Goal: Task Accomplishment & Management: Complete application form

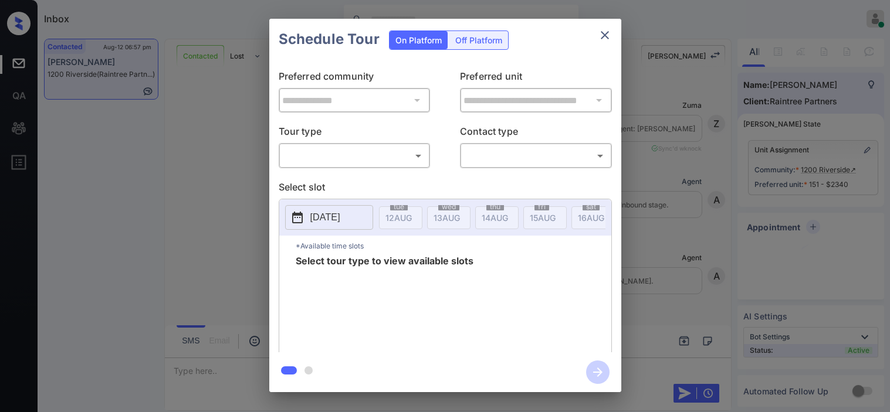
click at [358, 163] on body "Inbox [PERSON_NAME] Online Set yourself offline Set yourself on break Profile S…" at bounding box center [445, 206] width 890 height 412
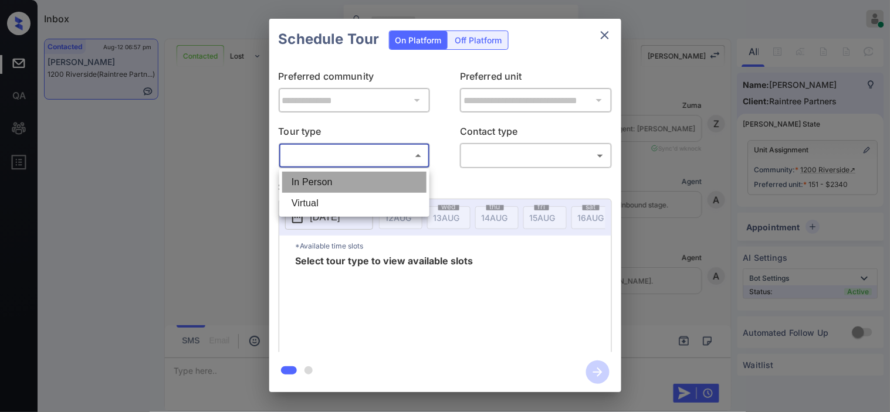
scroll to position [1651, 0]
click at [354, 175] on li "In Person" at bounding box center [354, 182] width 144 height 21
type input "********"
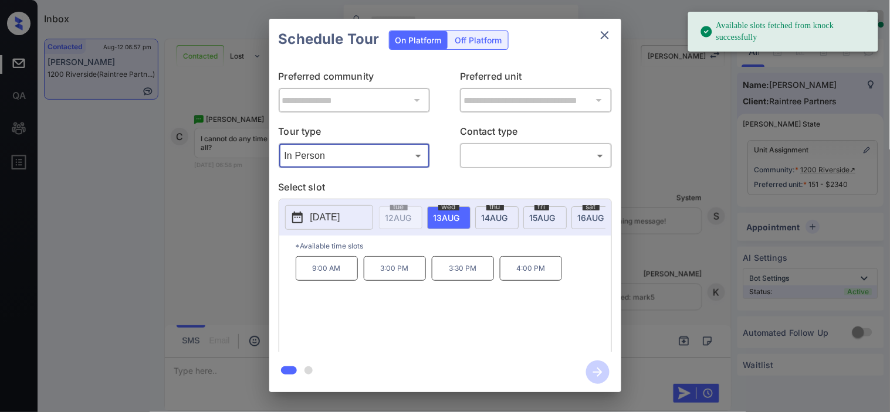
click at [300, 213] on icon at bounding box center [297, 218] width 11 height 12
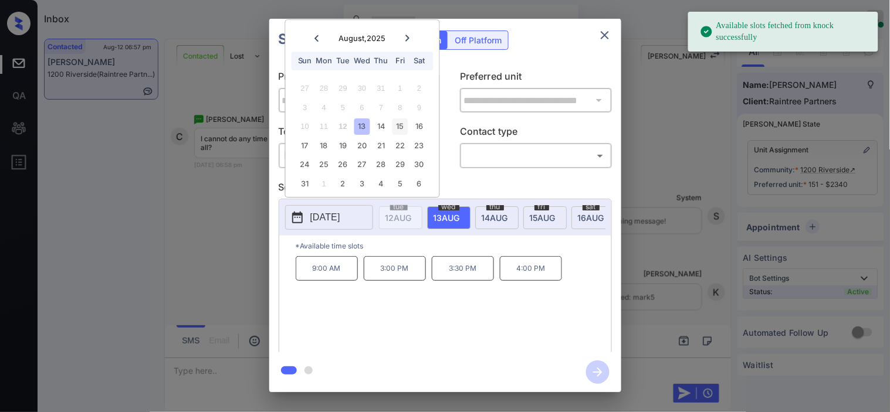
click at [406, 125] on div "15" at bounding box center [400, 127] width 16 height 16
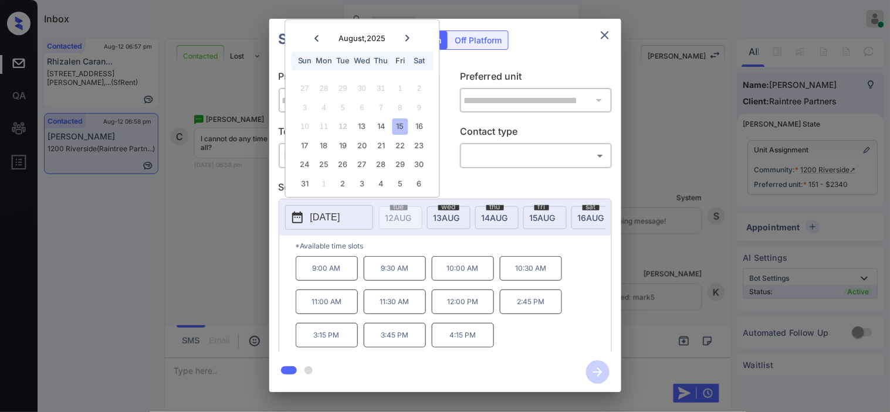
click at [242, 274] on div "**********" at bounding box center [445, 205] width 890 height 411
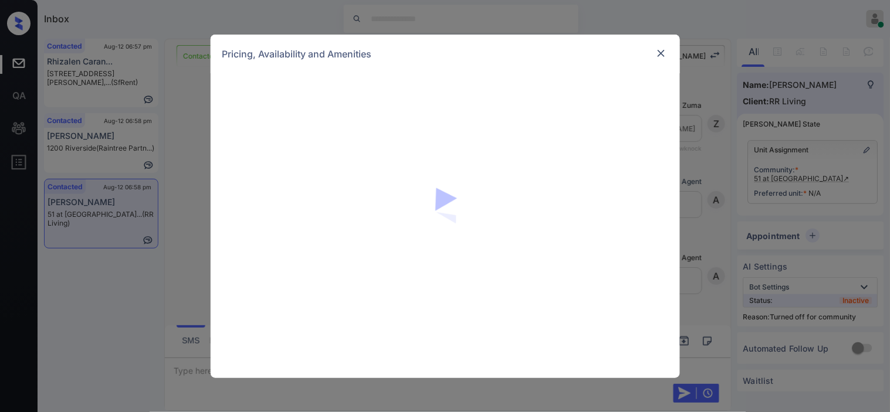
scroll to position [937, 0]
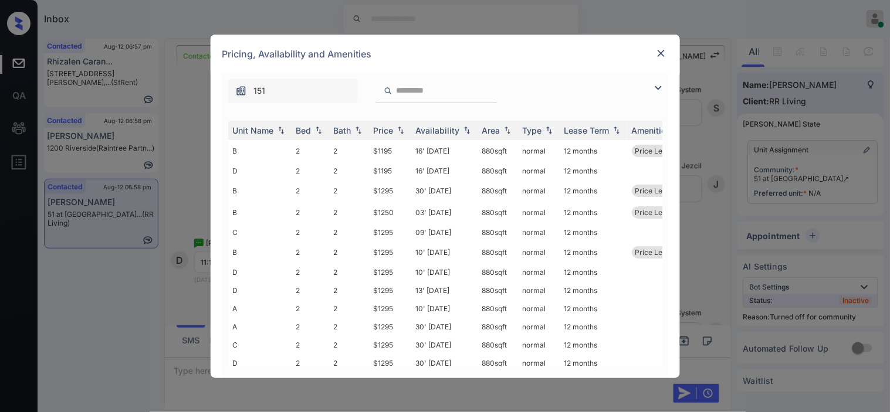
click at [661, 83] on img at bounding box center [658, 88] width 14 height 14
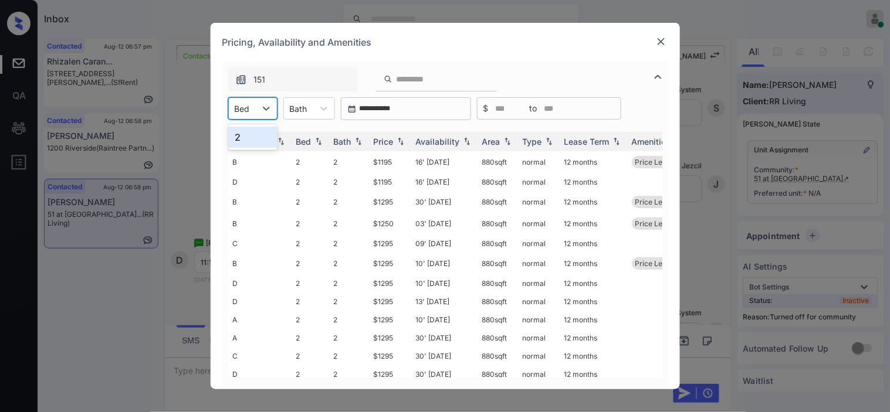
click at [243, 115] on div "Bed" at bounding box center [242, 108] width 27 height 17
click at [255, 145] on div "2" at bounding box center [252, 137] width 49 height 21
click at [393, 141] on div "Price" at bounding box center [384, 142] width 20 height 10
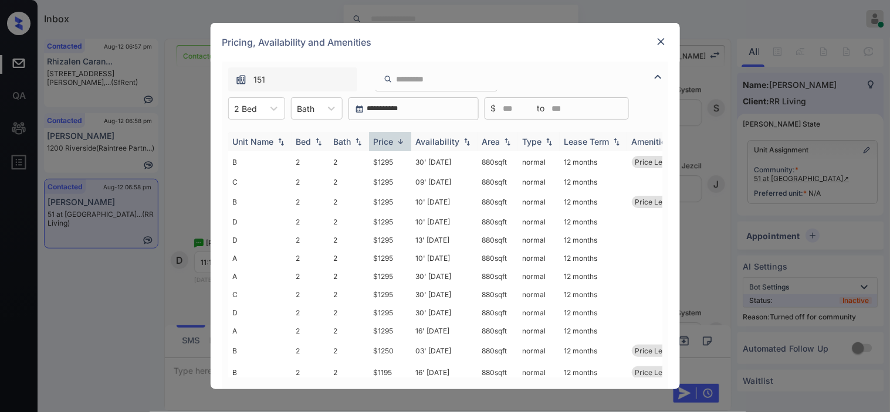
click at [393, 141] on div "Price" at bounding box center [384, 142] width 20 height 10
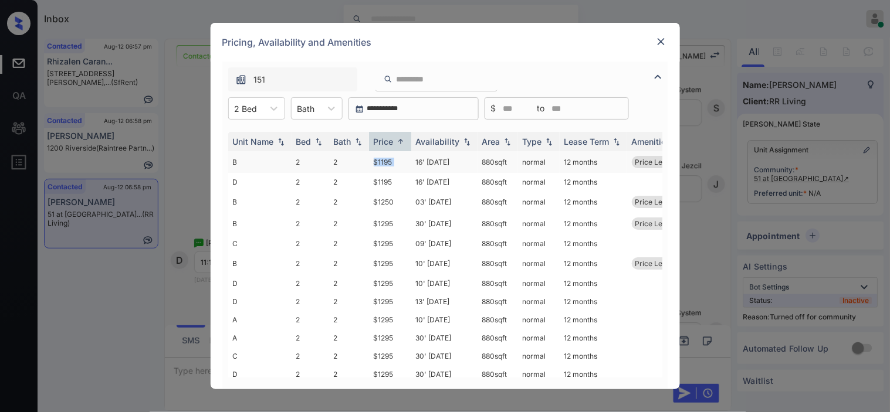
drag, startPoint x: 372, startPoint y: 159, endPoint x: 415, endPoint y: 159, distance: 42.2
click at [415, 159] on tr "B 2 2 $1195 16' Aug 25 880 sqft normal 12 months Price Leader" at bounding box center [534, 162] width 613 height 22
copy td "$1195"
click at [384, 160] on td "$1195" at bounding box center [390, 162] width 42 height 22
drag, startPoint x: 384, startPoint y: 160, endPoint x: 572, endPoint y: 3, distance: 244.8
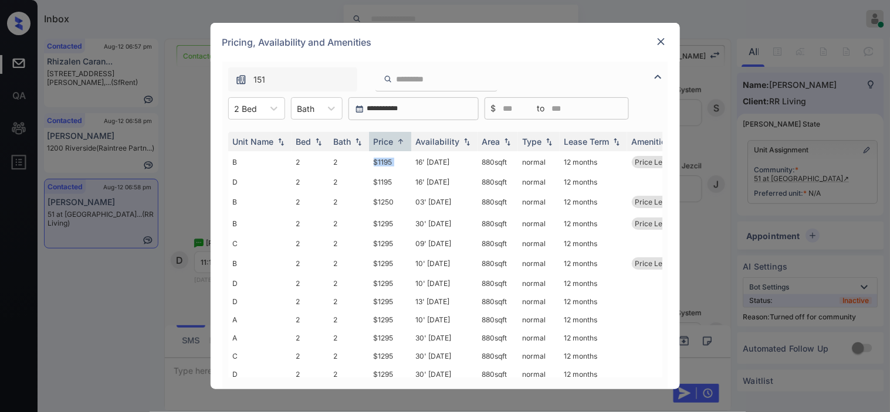
click at [388, 156] on td "$1195" at bounding box center [390, 162] width 42 height 22
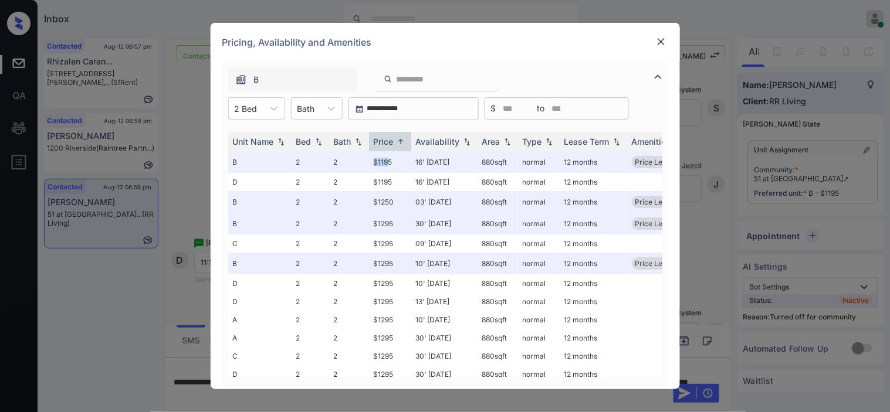
click at [658, 37] on img at bounding box center [661, 42] width 12 height 12
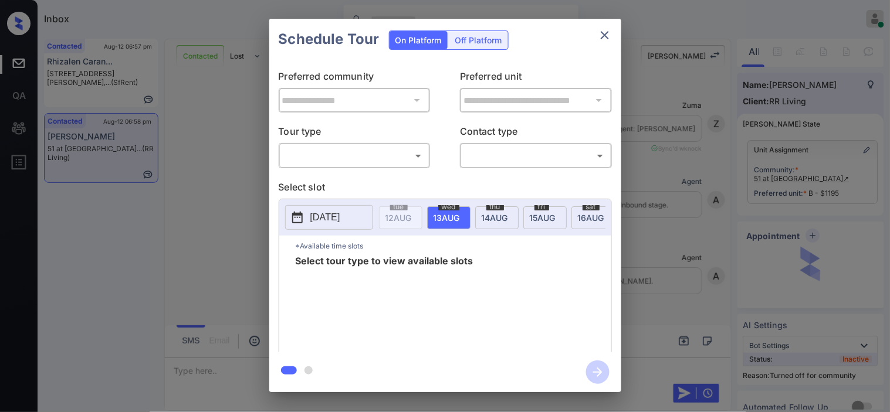
scroll to position [1133, 0]
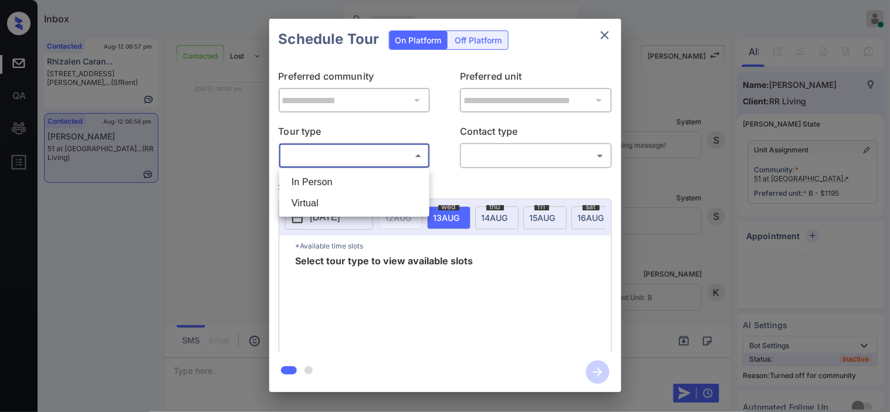
click at [334, 147] on body "Inbox Kristine Capara Online Set yourself offline Set yourself on break Profile…" at bounding box center [445, 206] width 890 height 412
click at [332, 173] on li "In Person" at bounding box center [354, 182] width 144 height 21
type input "********"
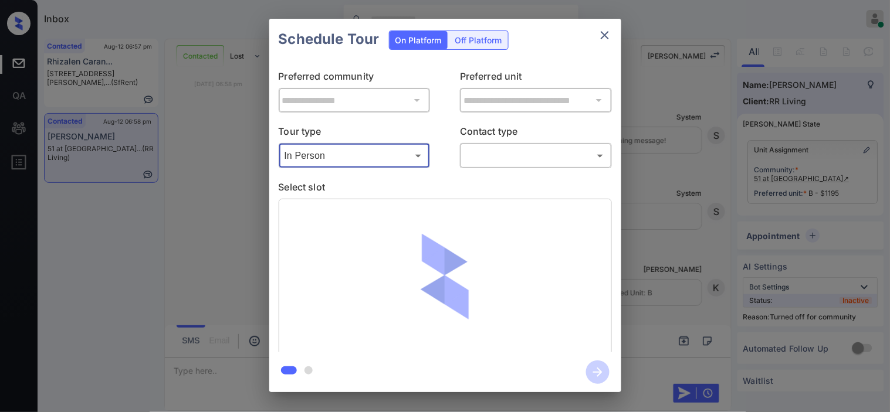
click at [515, 158] on body "Inbox Kristine Capara Online Set yourself offline Set yourself on break Profile…" at bounding box center [445, 206] width 890 height 412
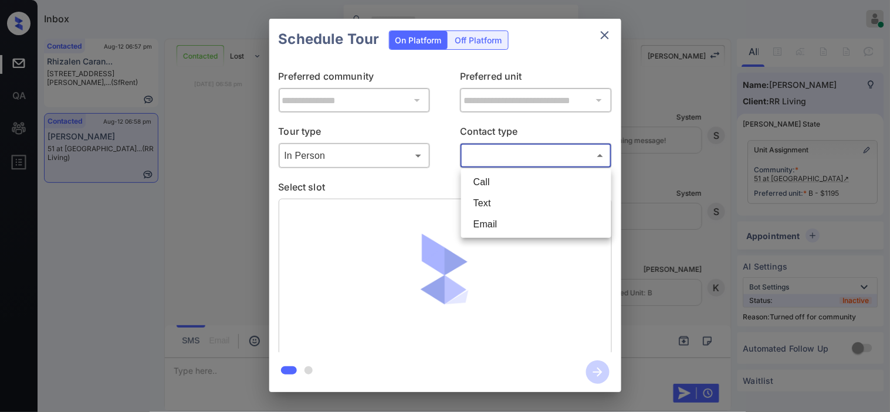
click at [511, 200] on li "Text" at bounding box center [536, 203] width 144 height 21
type input "****"
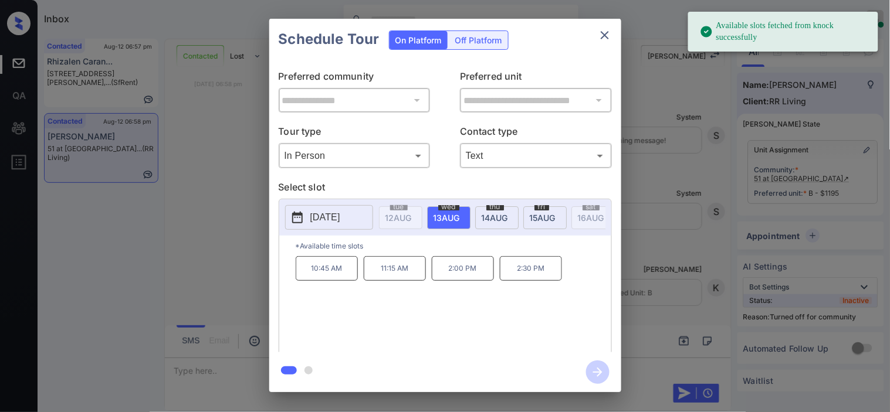
click at [306, 216] on button "[DATE]" at bounding box center [329, 217] width 88 height 25
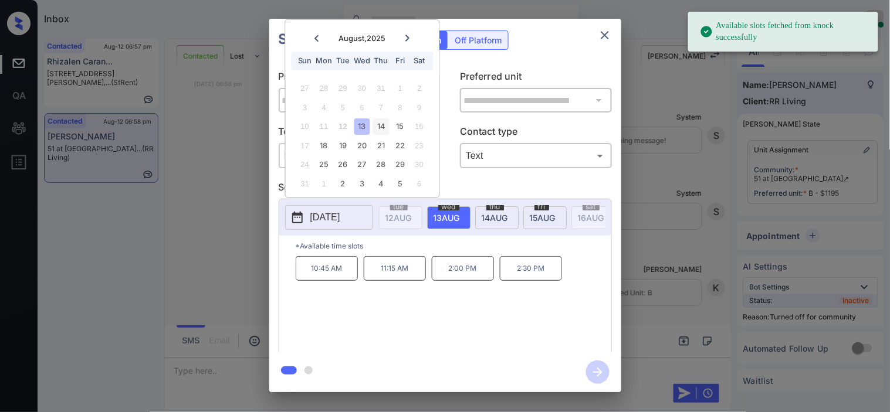
click at [379, 131] on div "14" at bounding box center [381, 127] width 16 height 16
click at [392, 273] on p "11:15 AM" at bounding box center [395, 268] width 62 height 25
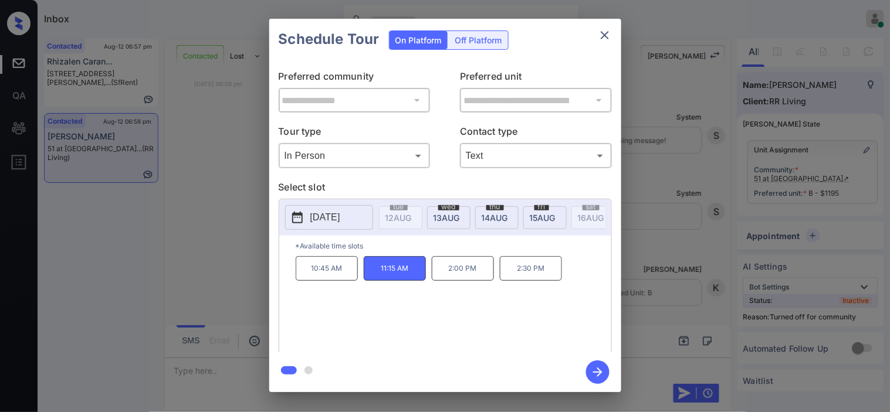
click at [259, 236] on div "**********" at bounding box center [445, 205] width 890 height 411
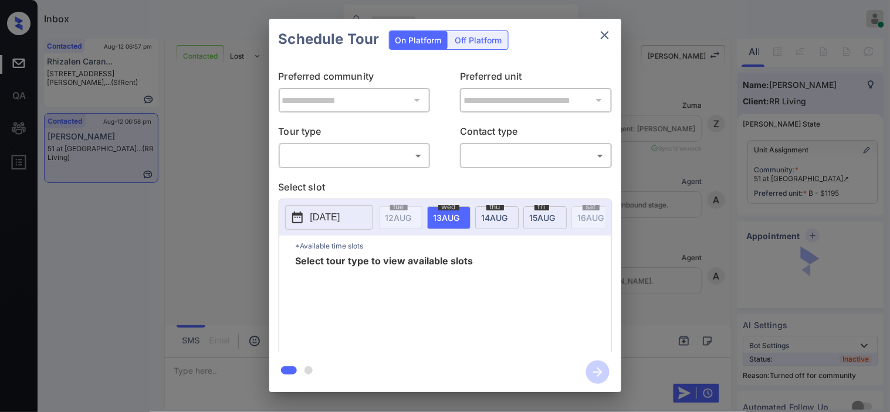
scroll to position [1019, 0]
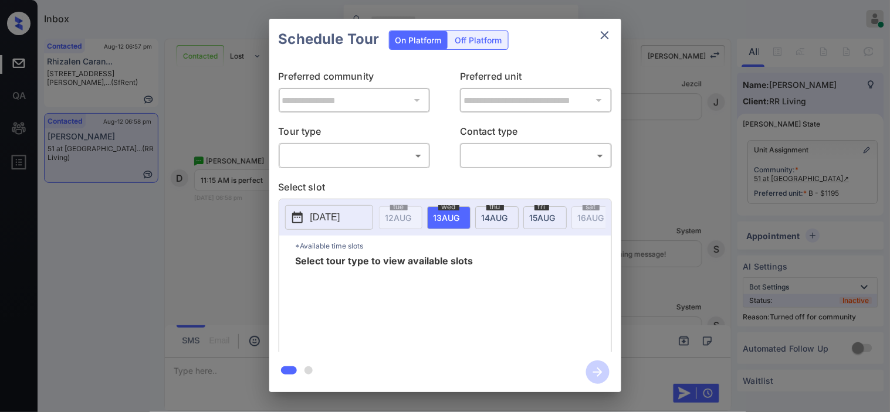
click at [382, 157] on body "Inbox Kristine Capara Online Set yourself offline Set yourself on break Profile…" at bounding box center [445, 206] width 890 height 412
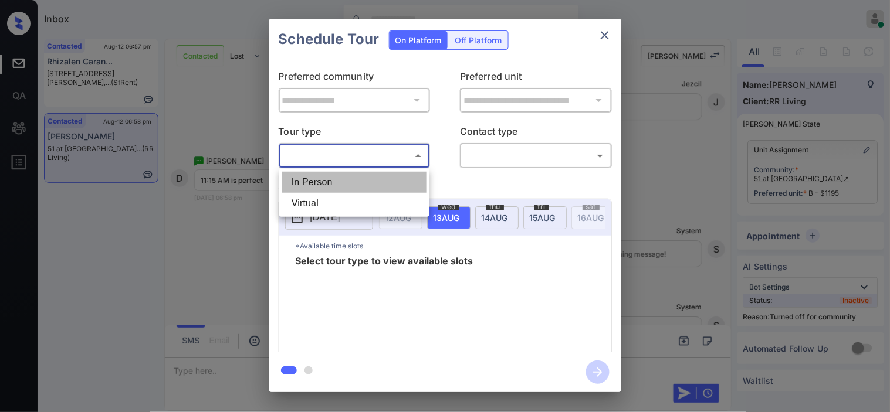
click at [378, 178] on li "In Person" at bounding box center [354, 182] width 144 height 21
type input "********"
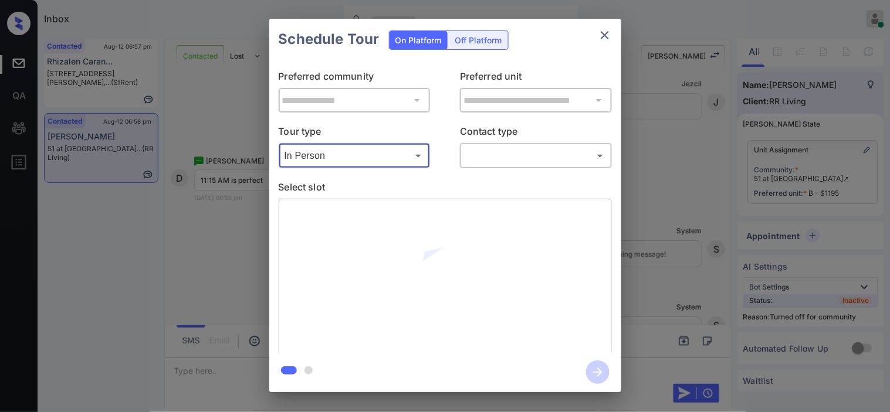
click at [506, 159] on body "Inbox Kristine Capara Online Set yourself offline Set yourself on break Profile…" at bounding box center [445, 206] width 890 height 412
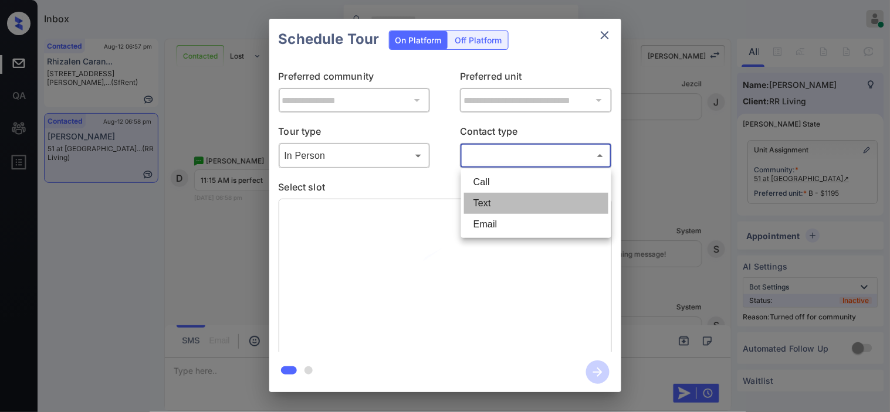
click at [501, 196] on li "Text" at bounding box center [536, 203] width 144 height 21
type input "****"
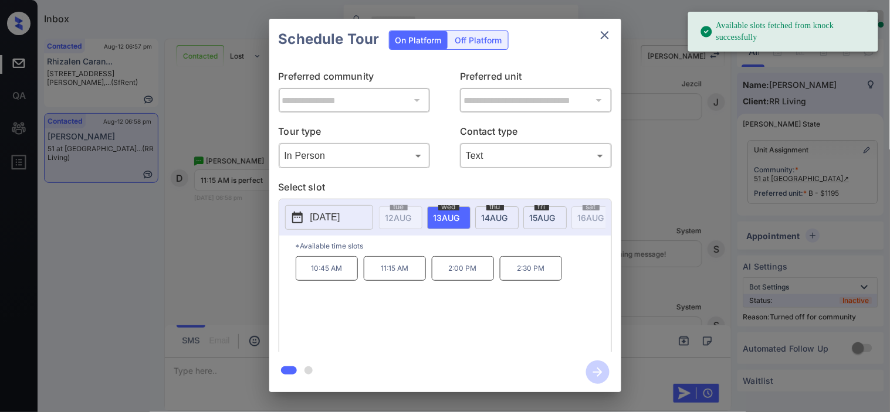
click at [310, 215] on p "[DATE]" at bounding box center [325, 218] width 30 height 14
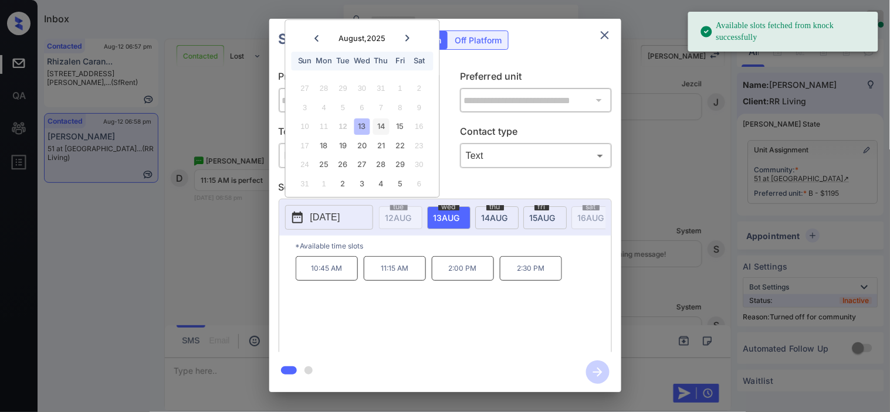
click at [382, 132] on div "14" at bounding box center [381, 127] width 16 height 16
drag, startPoint x: 381, startPoint y: 278, endPoint x: 632, endPoint y: 315, distance: 253.1
click at [383, 278] on p "11:15 AM" at bounding box center [395, 268] width 62 height 25
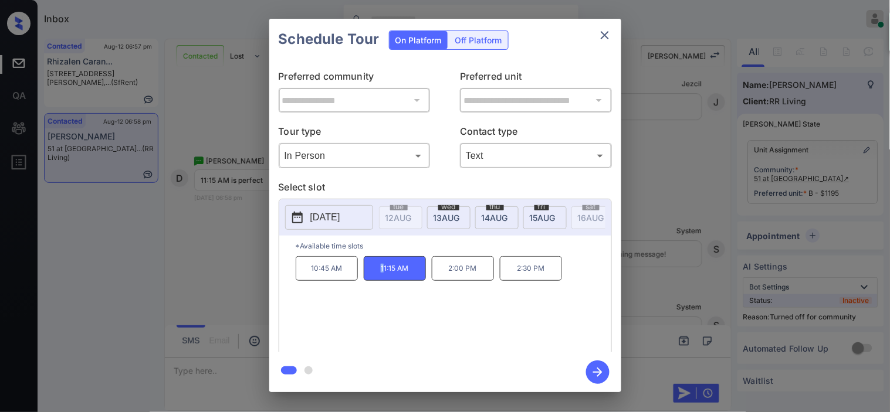
click at [603, 371] on icon "button" at bounding box center [597, 372] width 23 height 23
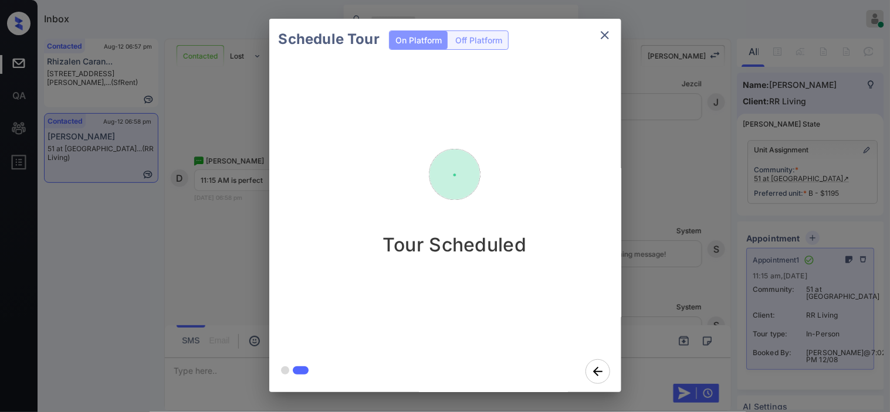
click at [653, 167] on div "Schedule Tour On Platform Off Platform Tour Scheduled" at bounding box center [445, 205] width 890 height 411
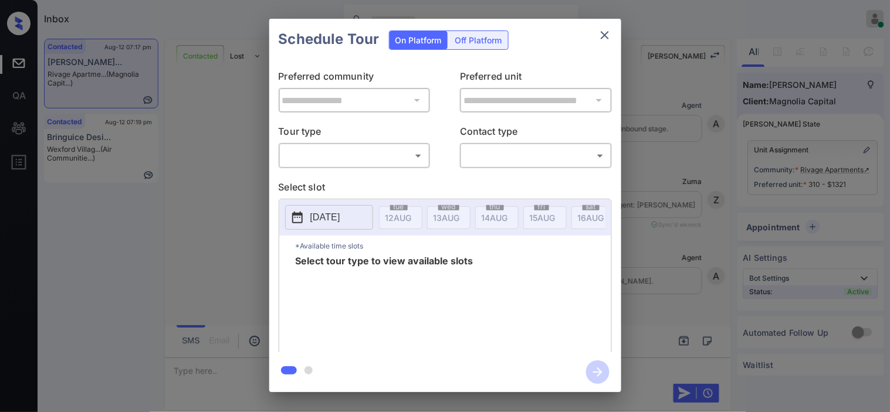
click at [359, 166] on div "​ ​" at bounding box center [355, 155] width 152 height 25
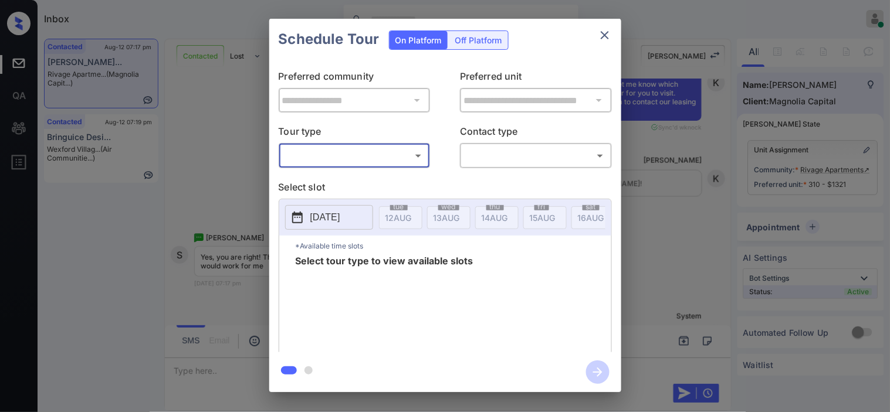
click at [362, 160] on body "Inbox Kristine Capara Online Set yourself offline Set yourself on break Profile…" at bounding box center [445, 206] width 890 height 412
click at [357, 177] on li "In Person" at bounding box center [354, 182] width 144 height 21
type input "********"
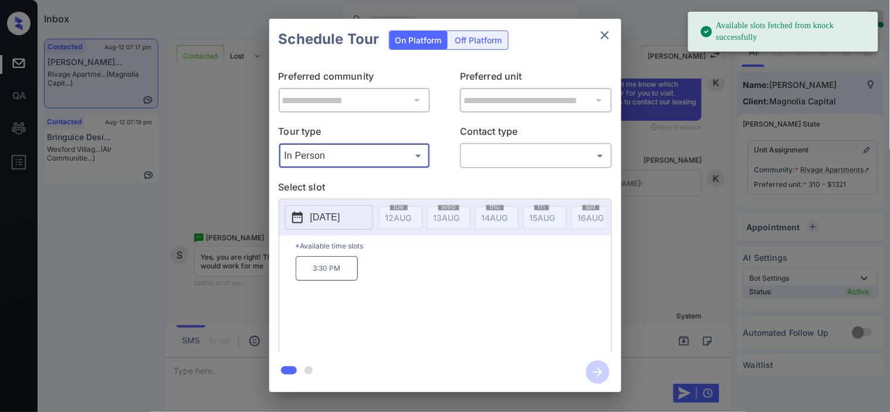
click at [303, 213] on icon at bounding box center [297, 218] width 14 height 14
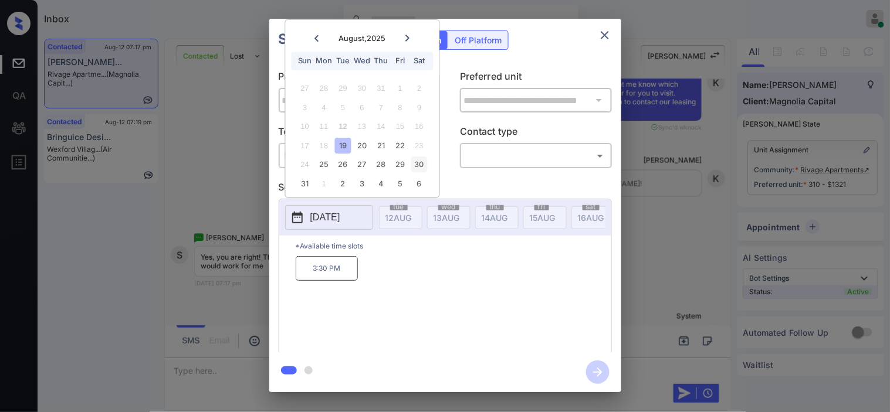
click at [424, 166] on div "30" at bounding box center [419, 165] width 16 height 16
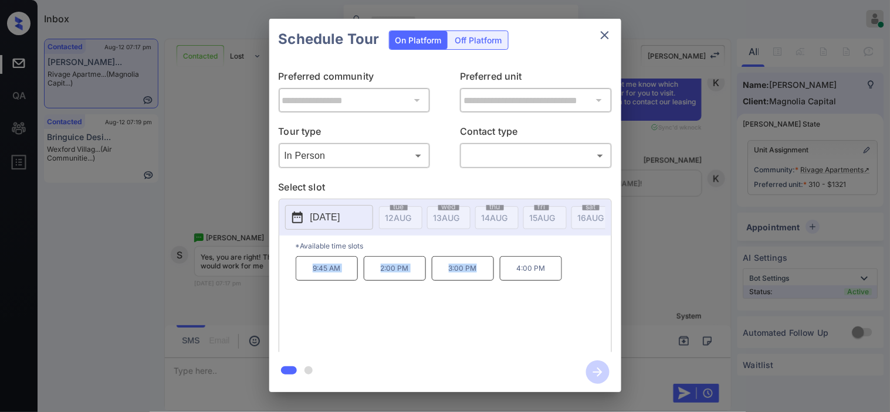
drag, startPoint x: 303, startPoint y: 274, endPoint x: 484, endPoint y: 274, distance: 180.6
click at [484, 274] on div "9:45 AM 2:00 PM 3:00 PM 4:00 PM" at bounding box center [453, 303] width 315 height 94
copy div "9:45 AM 2:00 PM 3:00 PM"
click at [245, 243] on div "**********" at bounding box center [445, 205] width 890 height 411
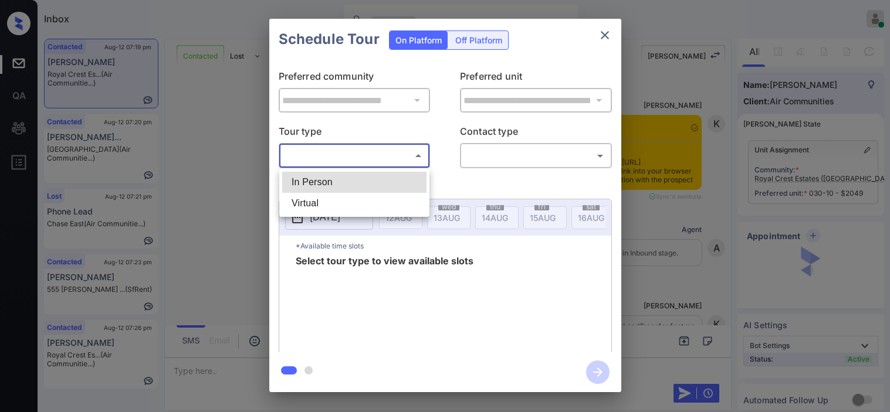
click at [399, 154] on body "Inbox [PERSON_NAME] Online Set yourself offline Set yourself on break Profile S…" at bounding box center [445, 206] width 890 height 412
click at [385, 180] on li "In Person" at bounding box center [354, 182] width 144 height 21
type input "********"
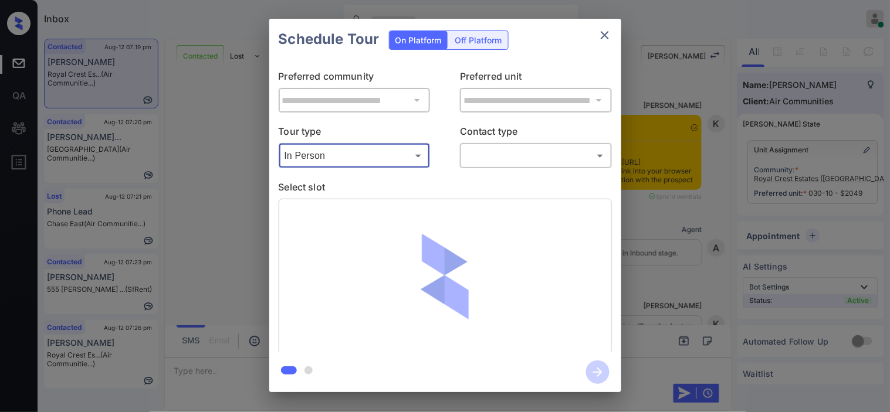
scroll to position [840, 0]
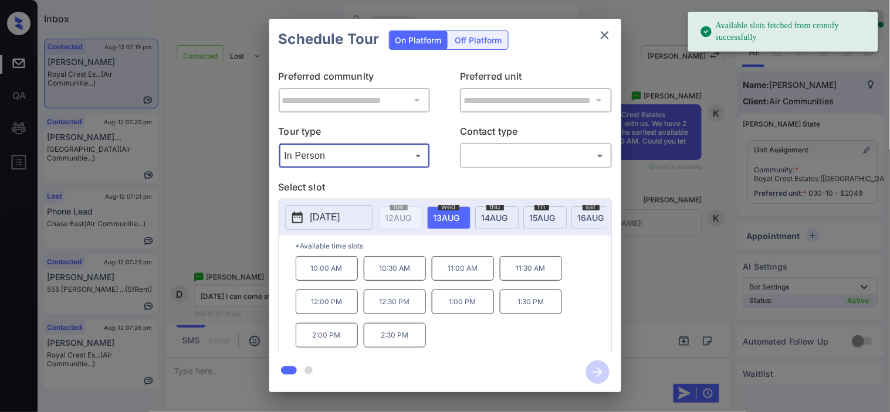
click at [296, 215] on icon at bounding box center [297, 218] width 11 height 12
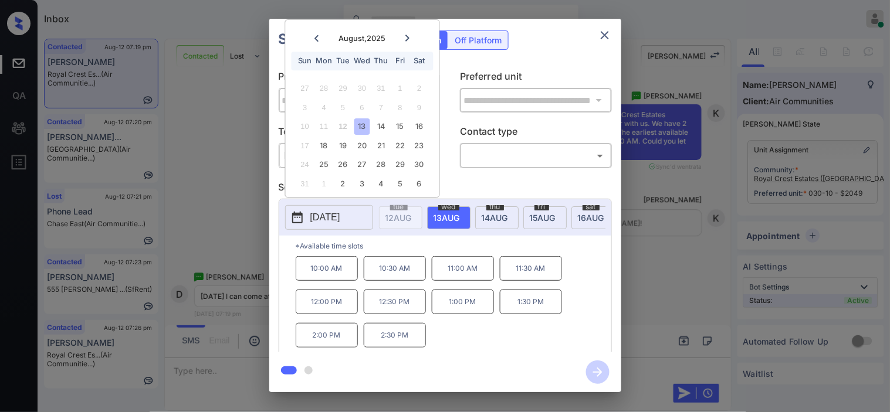
click at [412, 213] on span "[DATE]" at bounding box center [398, 218] width 26 height 10
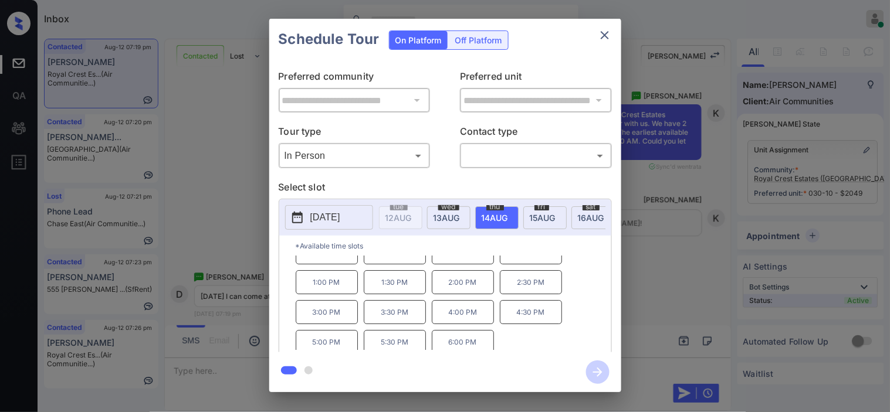
scroll to position [20, 0]
click at [232, 361] on div "**********" at bounding box center [445, 205] width 890 height 411
